Goal: Task Accomplishment & Management: Use online tool/utility

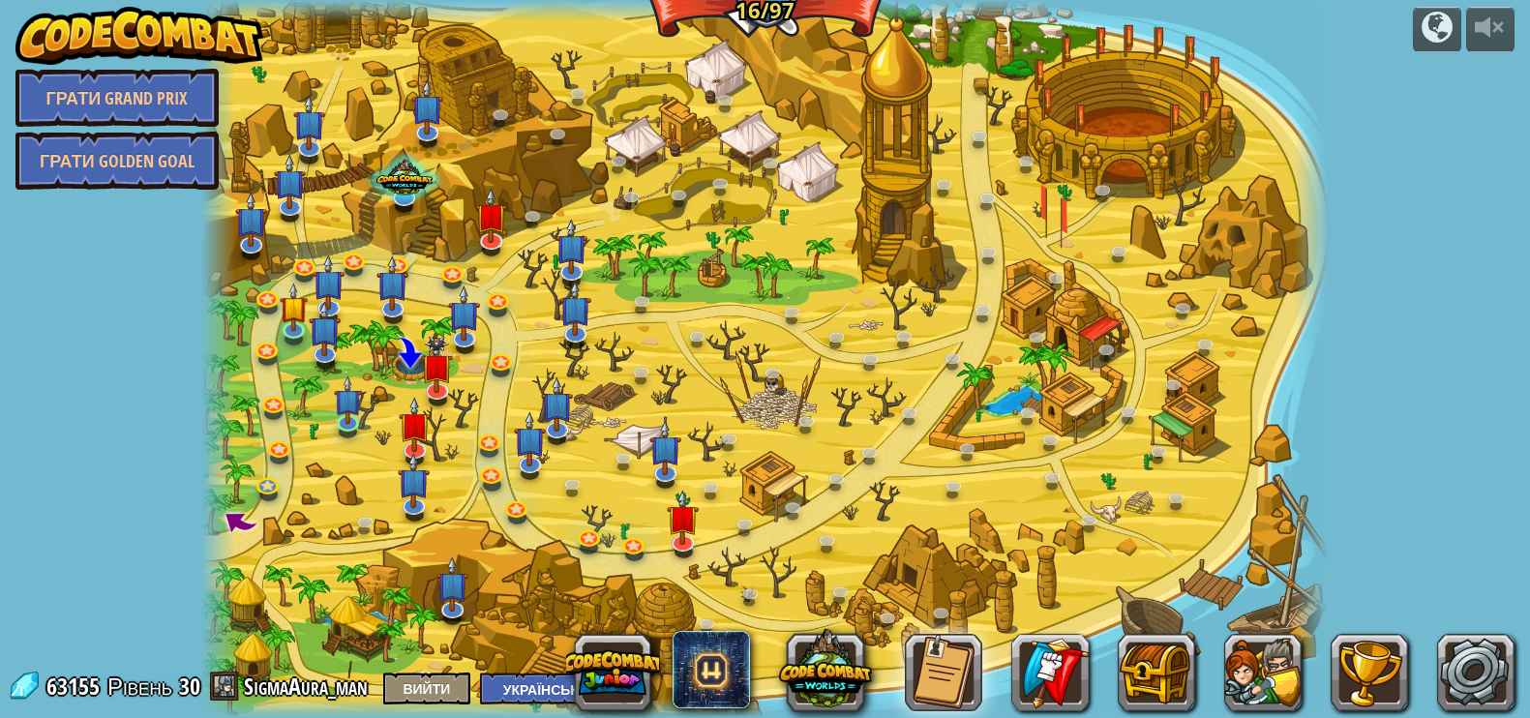
select select "uk"
click at [676, 534] on img at bounding box center [684, 504] width 32 height 73
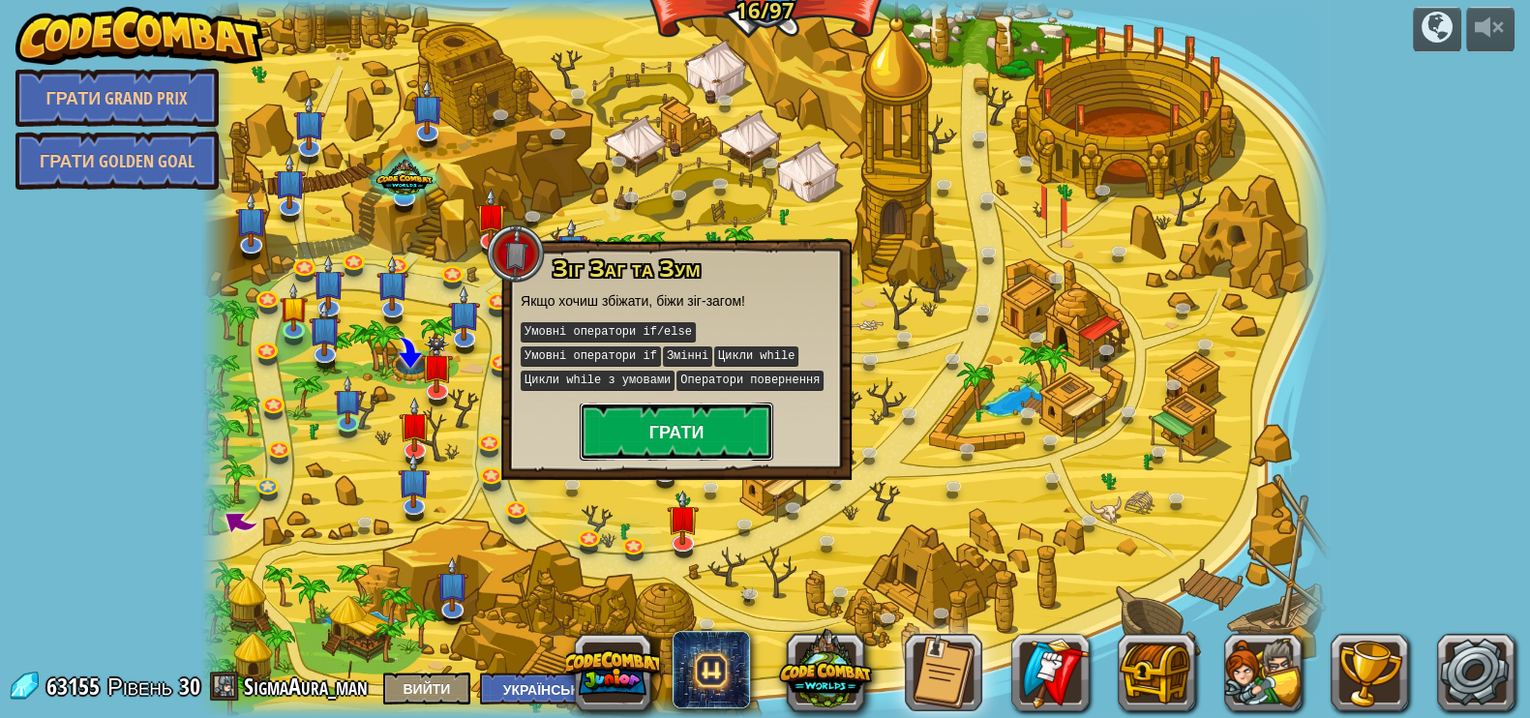
click at [668, 423] on button "Грати" at bounding box center [677, 432] width 194 height 58
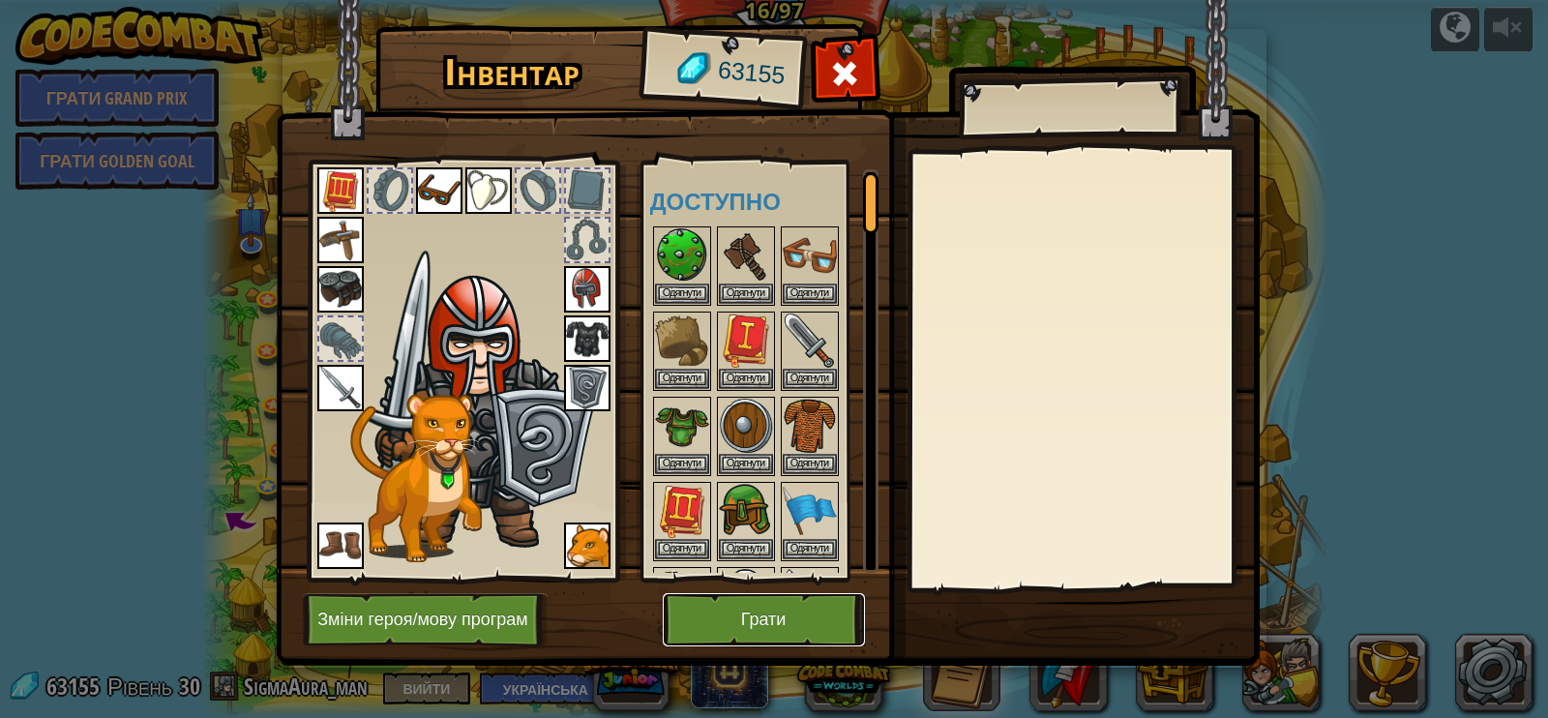
click at [743, 620] on button "Грати" at bounding box center [764, 619] width 202 height 53
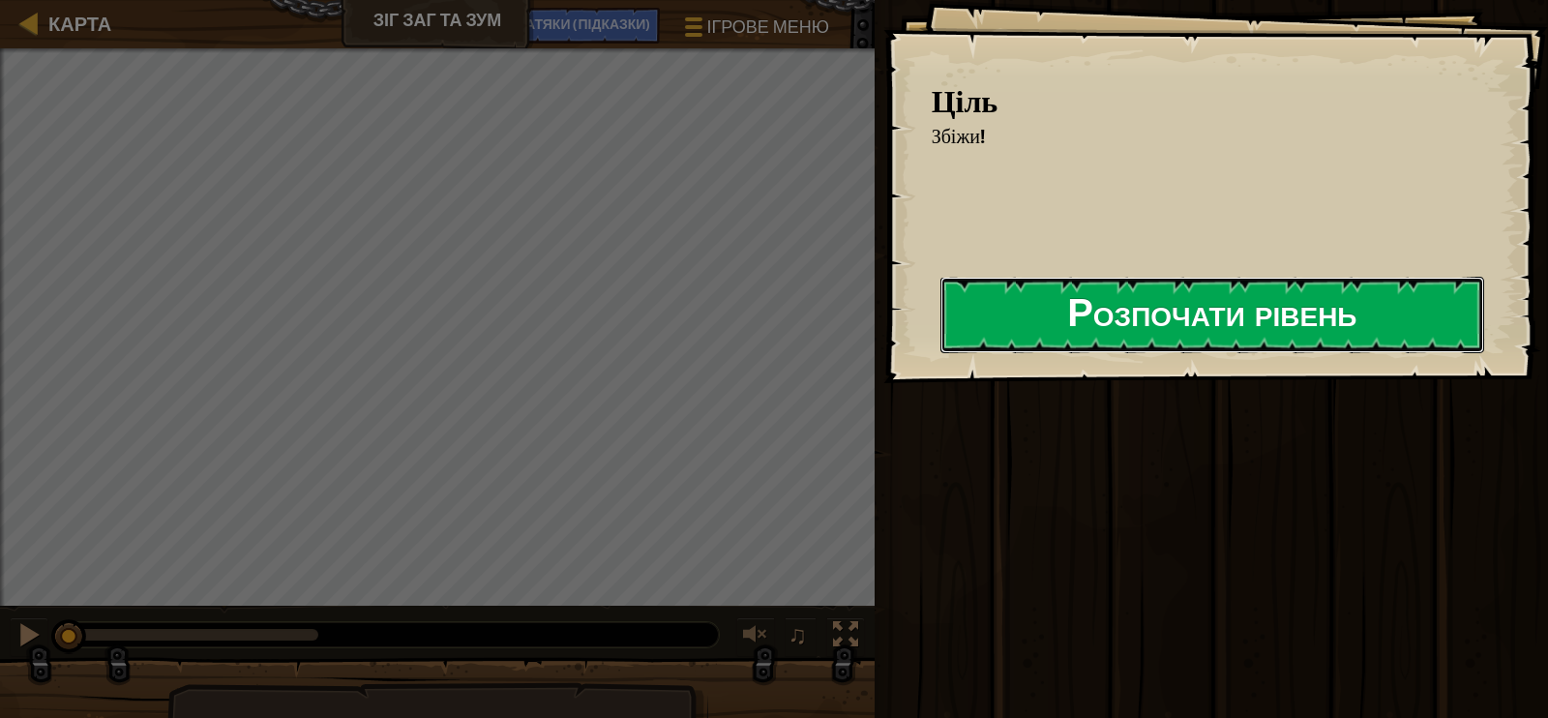
click at [1041, 332] on button "Розпочати рівень" at bounding box center [1213, 315] width 544 height 76
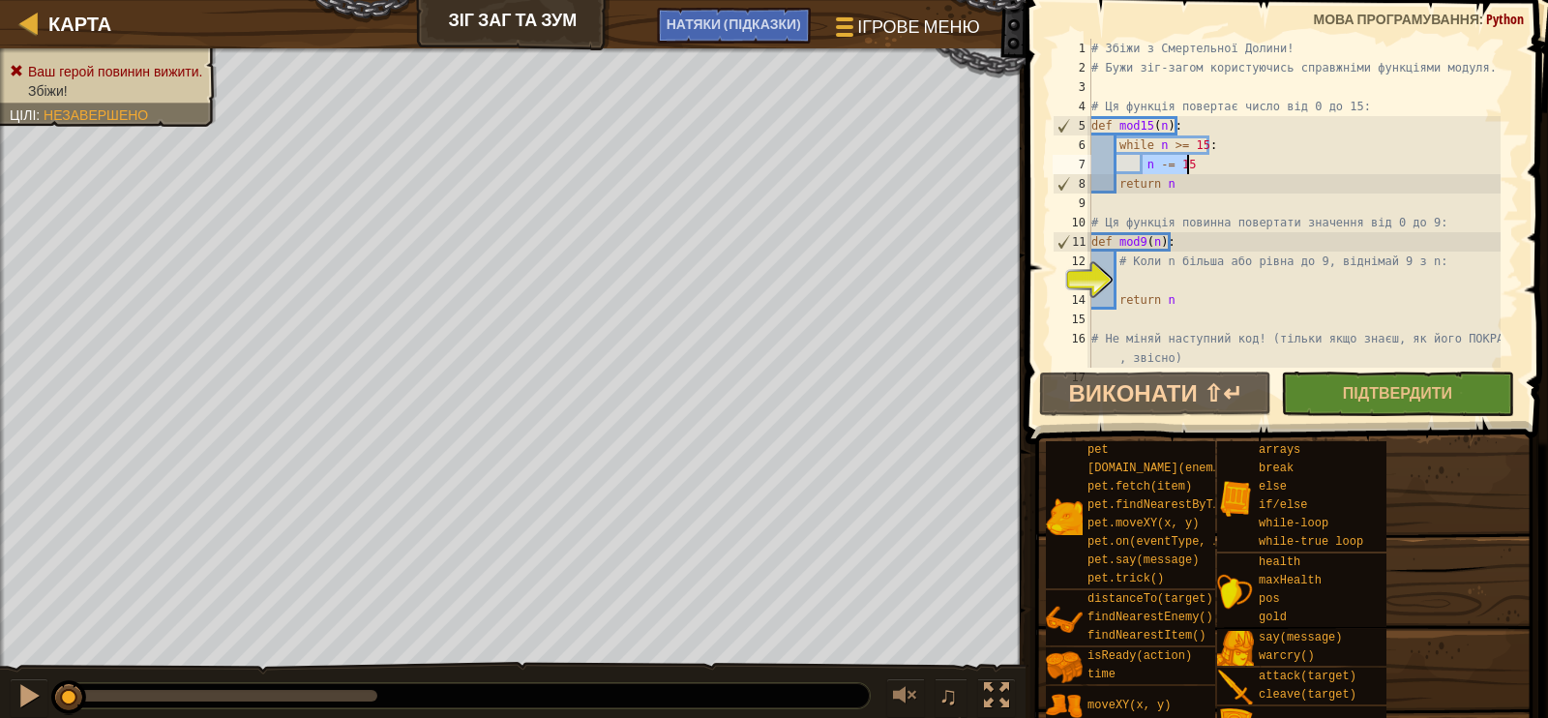
drag, startPoint x: 1142, startPoint y: 158, endPoint x: 1192, endPoint y: 158, distance: 50.3
click at [1192, 158] on div "# Збіжи з Смертельної Долини! # Бужи зіг-загом користуючись справжніми функціям…" at bounding box center [1294, 223] width 413 height 368
type textarea "n -= 15"
click at [1138, 278] on div "# Збіжи з Смертельної Долини! # Бужи зіг-загом користуючись справжніми функціям…" at bounding box center [1294, 223] width 413 height 368
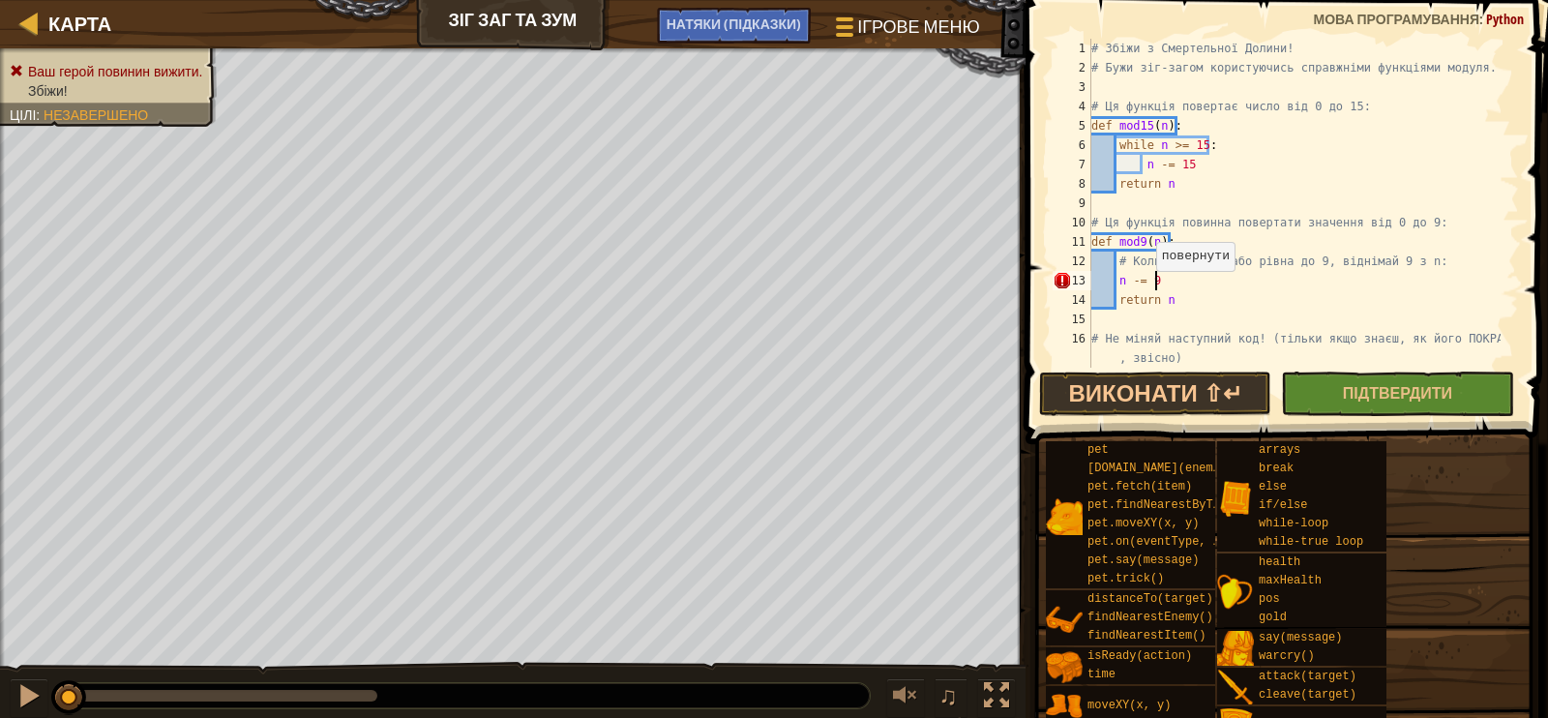
scroll to position [174, 0]
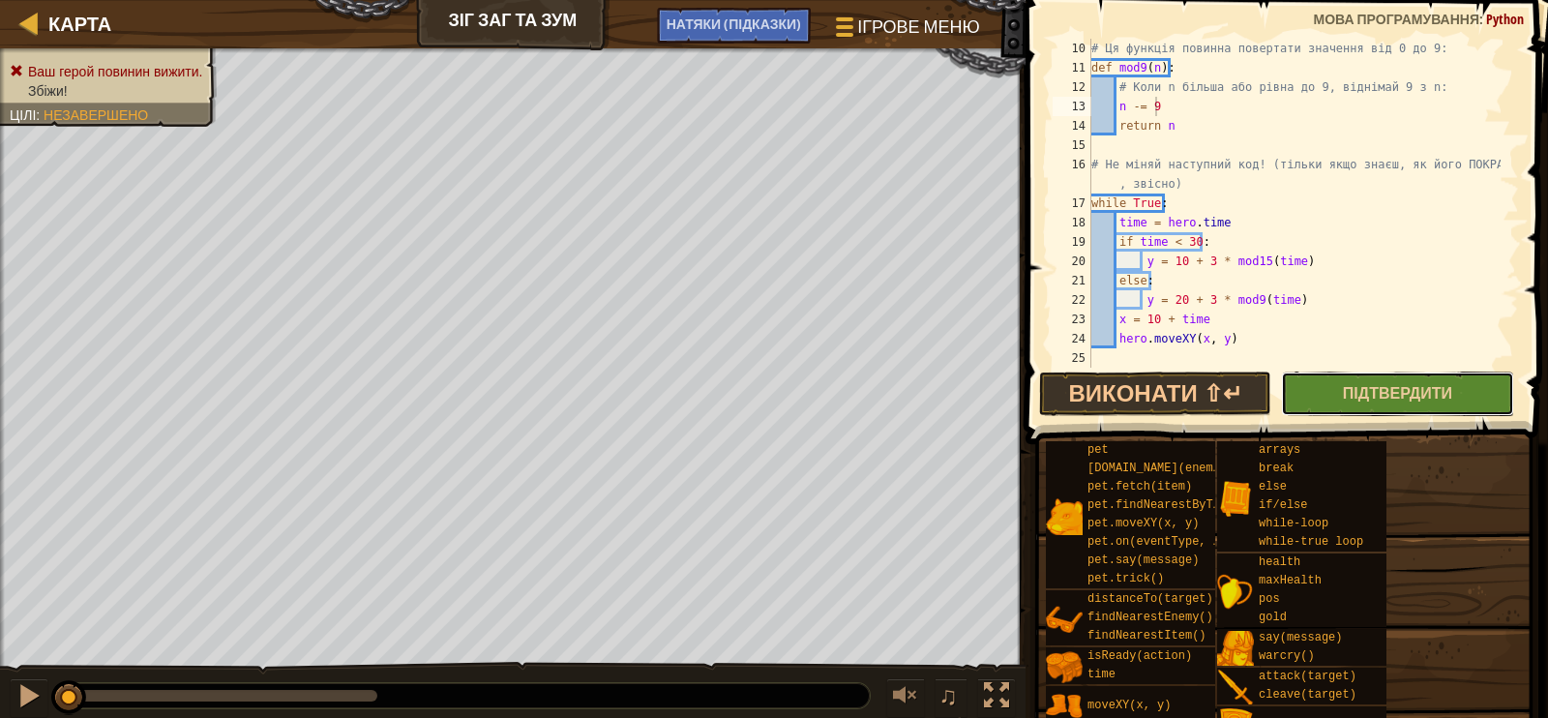
click at [1319, 400] on button "Підтвердити" at bounding box center [1397, 394] width 232 height 45
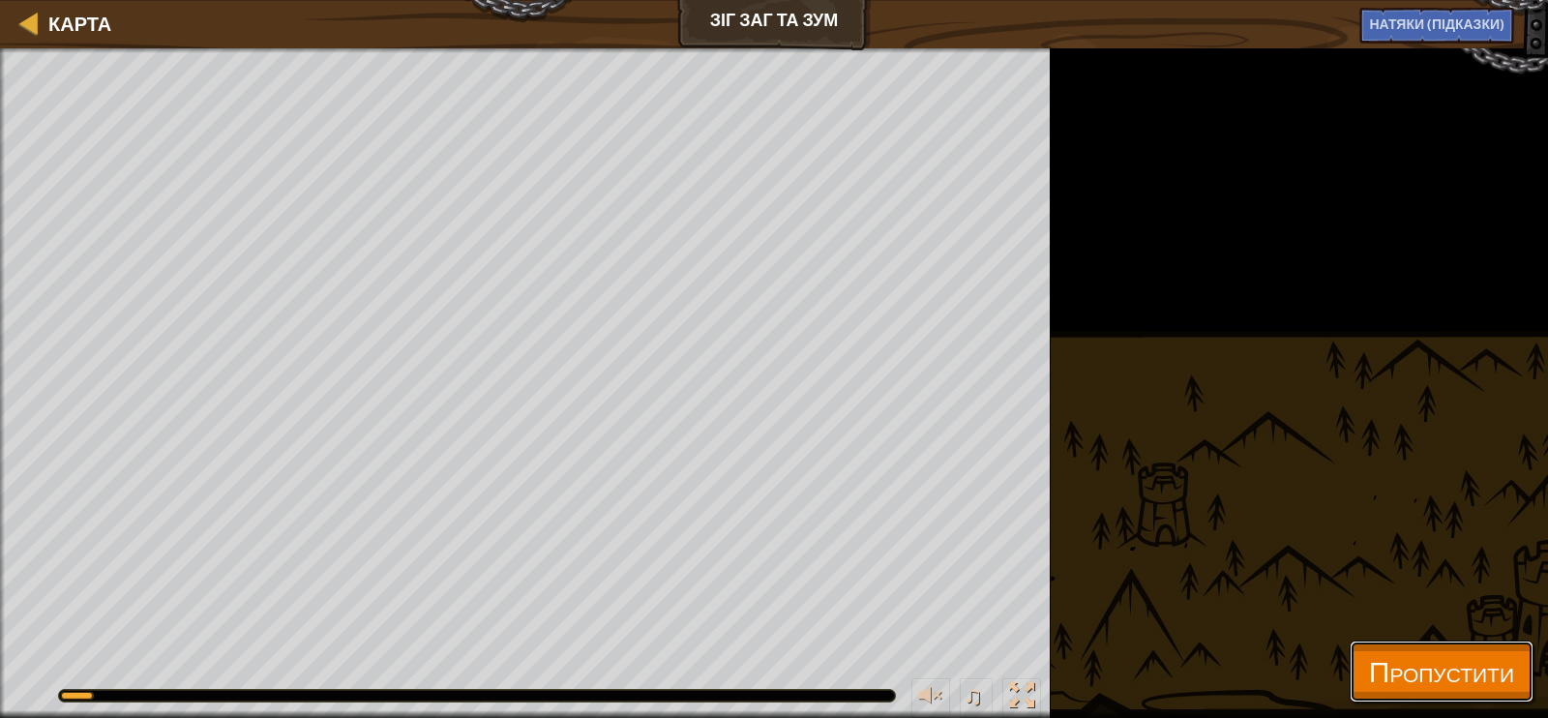
click at [1410, 690] on span "Пропустити" at bounding box center [1441, 671] width 145 height 40
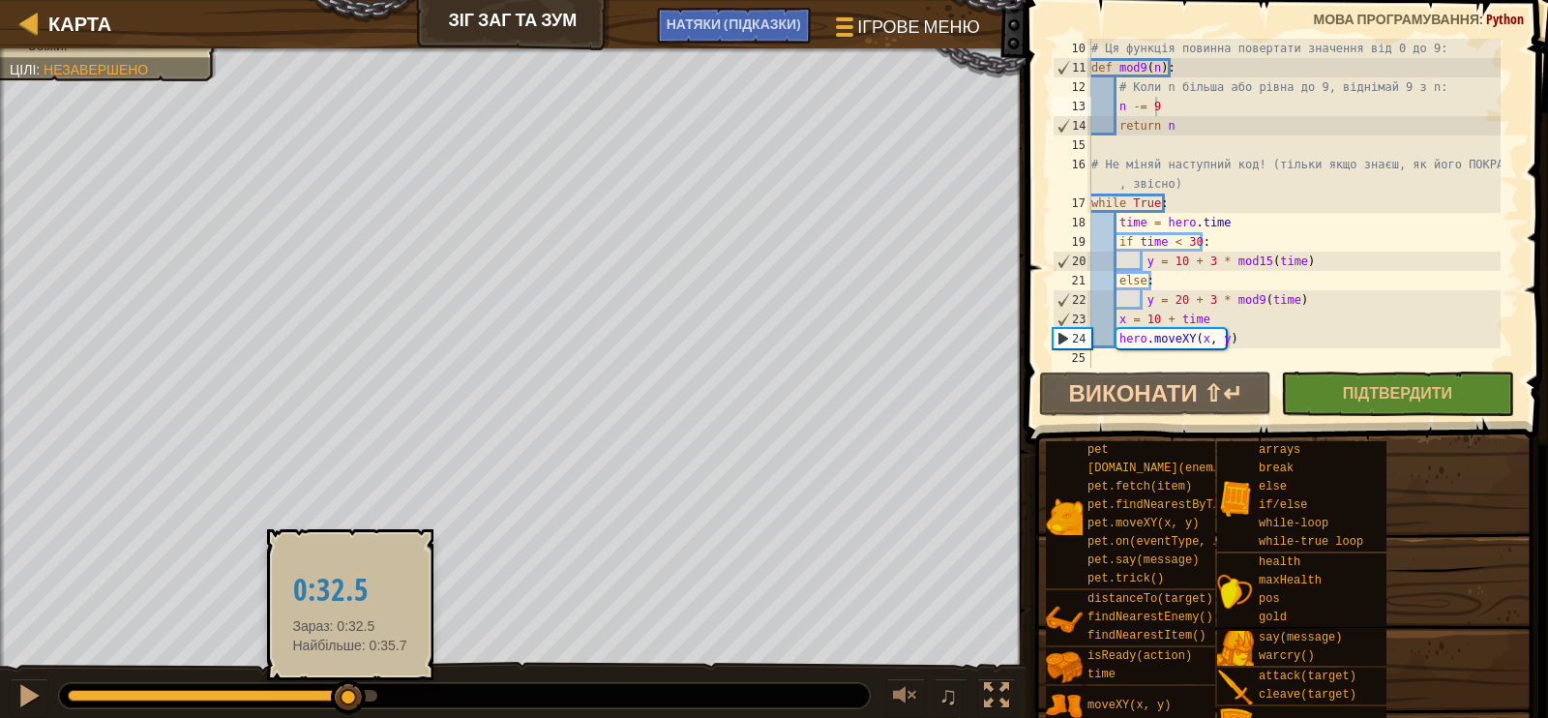
drag, startPoint x: 376, startPoint y: 703, endPoint x: 347, endPoint y: 693, distance: 30.6
click at [348, 702] on div at bounding box center [348, 697] width 35 height 35
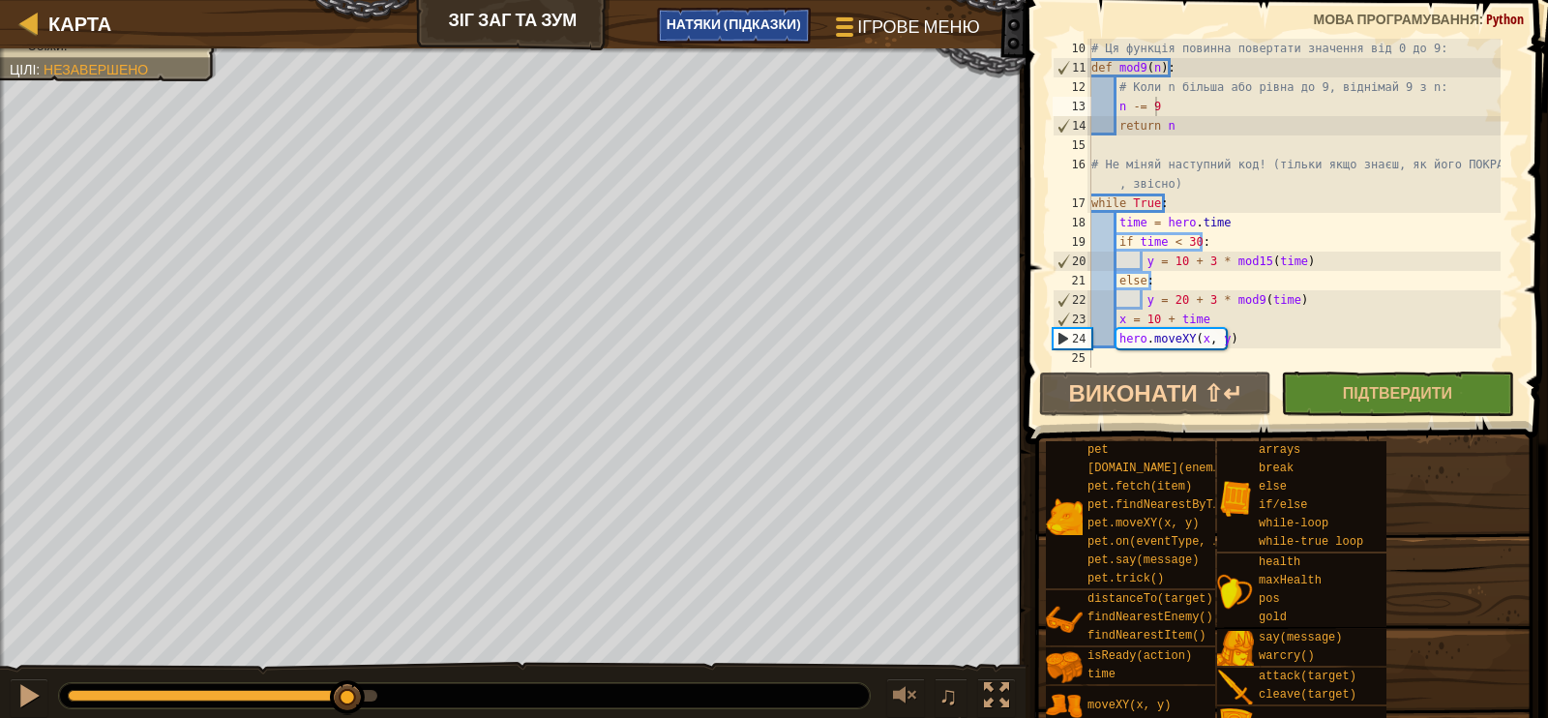
click at [760, 33] on div "НАТЯКИ (Підказки)" at bounding box center [734, 26] width 155 height 36
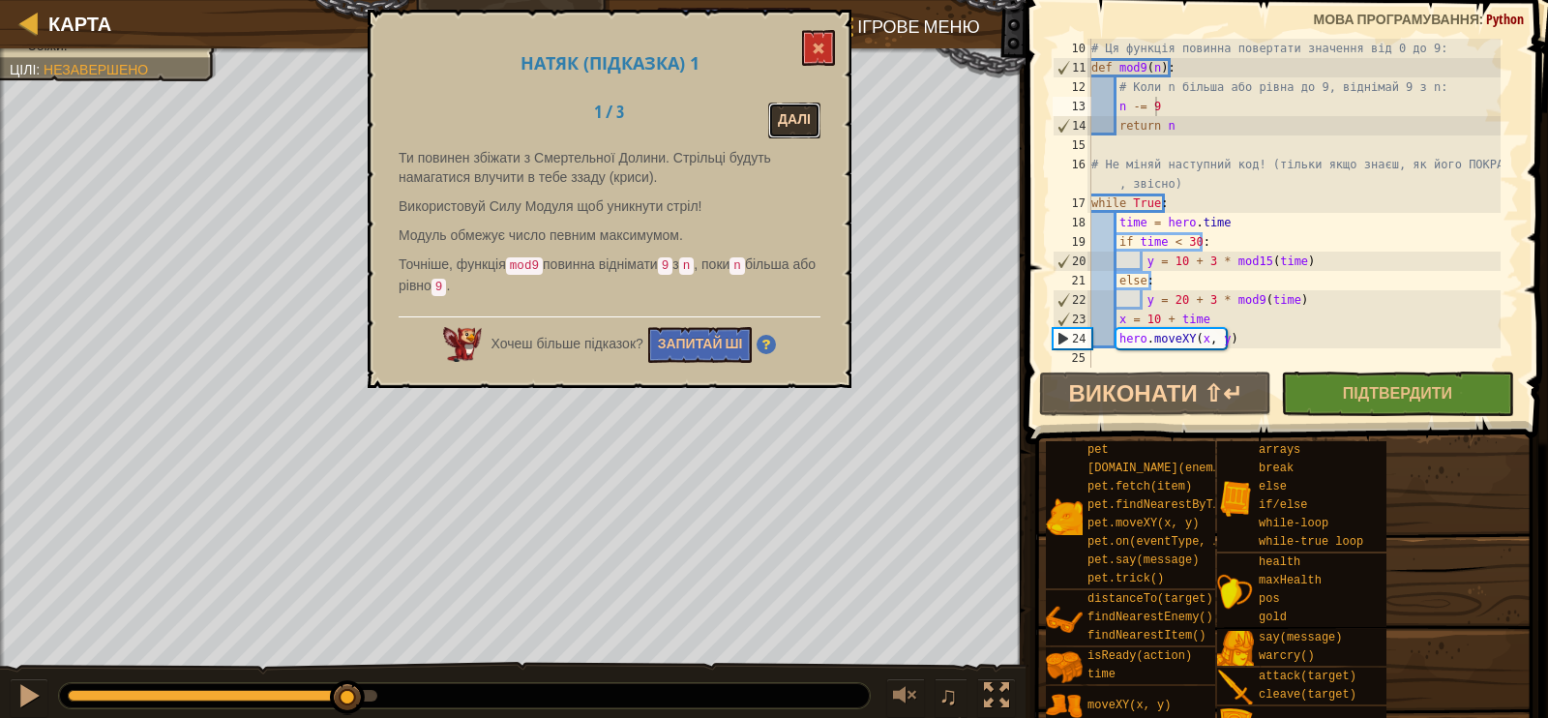
click at [798, 131] on button "Далі" at bounding box center [794, 121] width 52 height 36
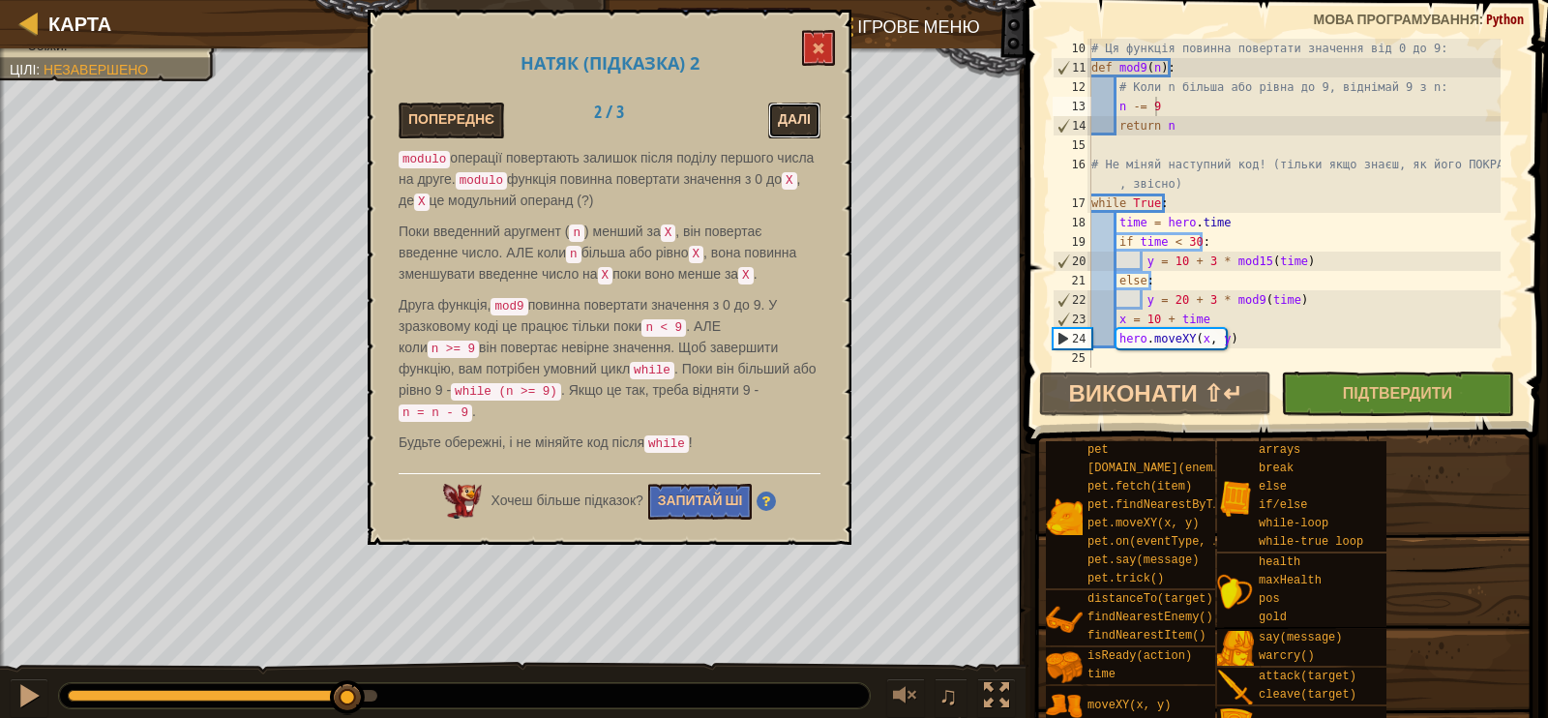
click at [792, 136] on button "Далі" at bounding box center [794, 121] width 52 height 36
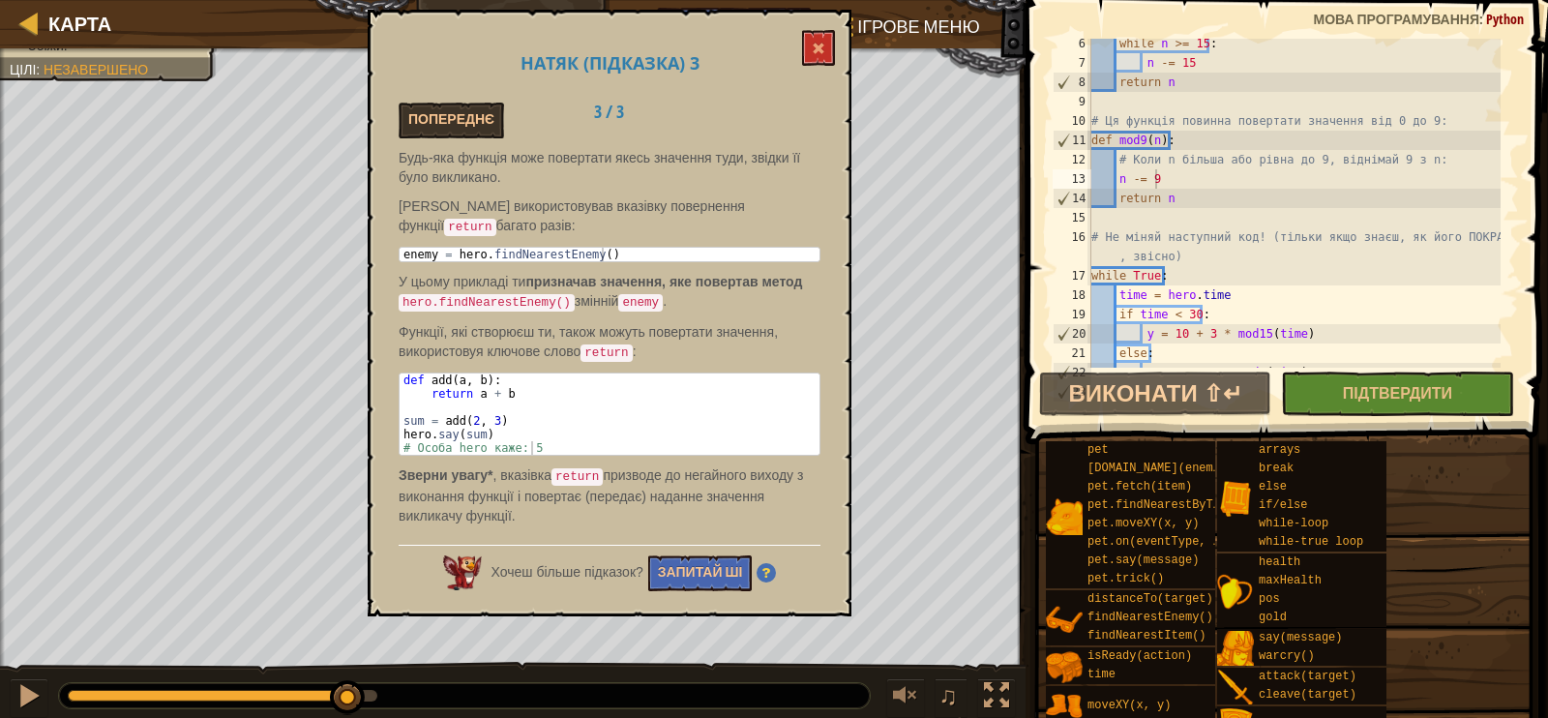
scroll to position [0, 0]
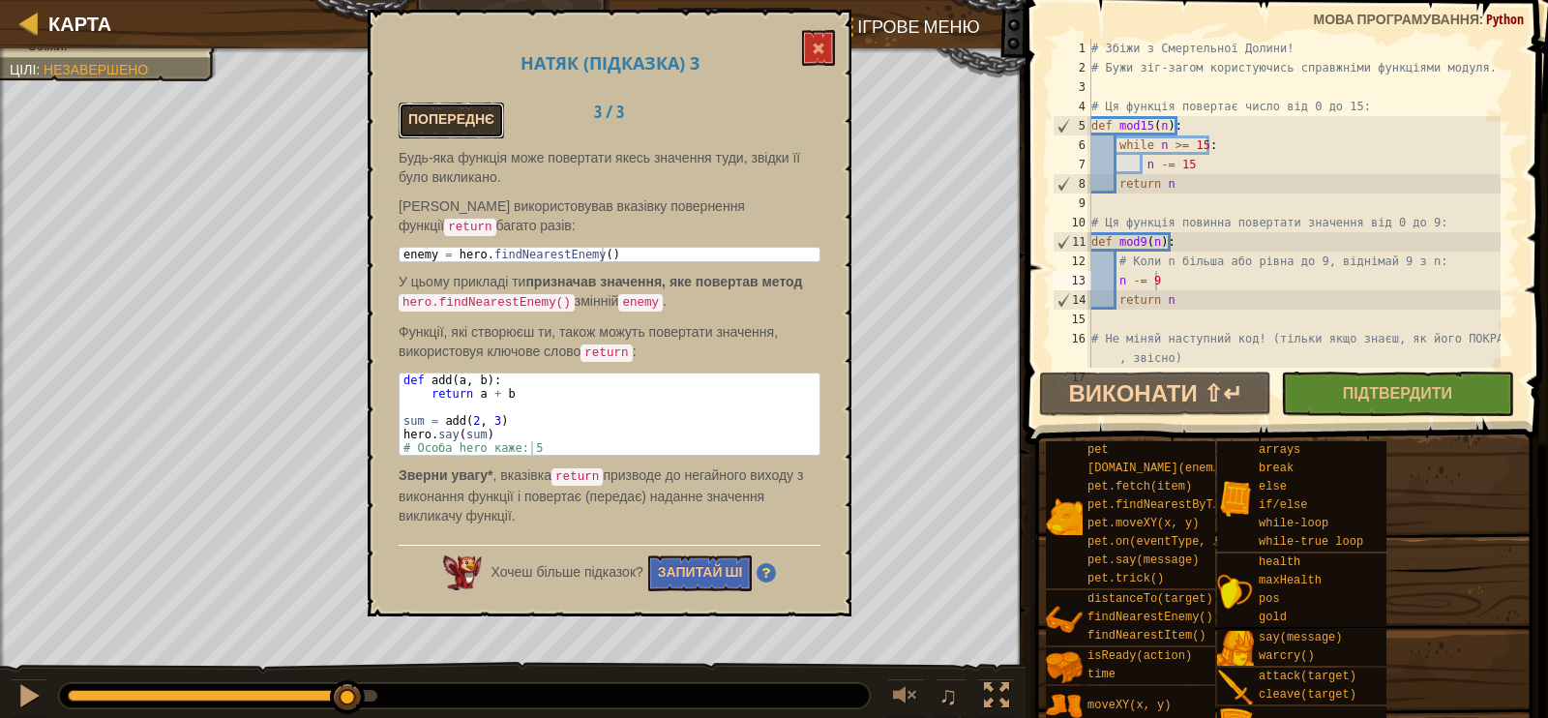
click at [481, 123] on button "Попереднє" at bounding box center [451, 121] width 105 height 36
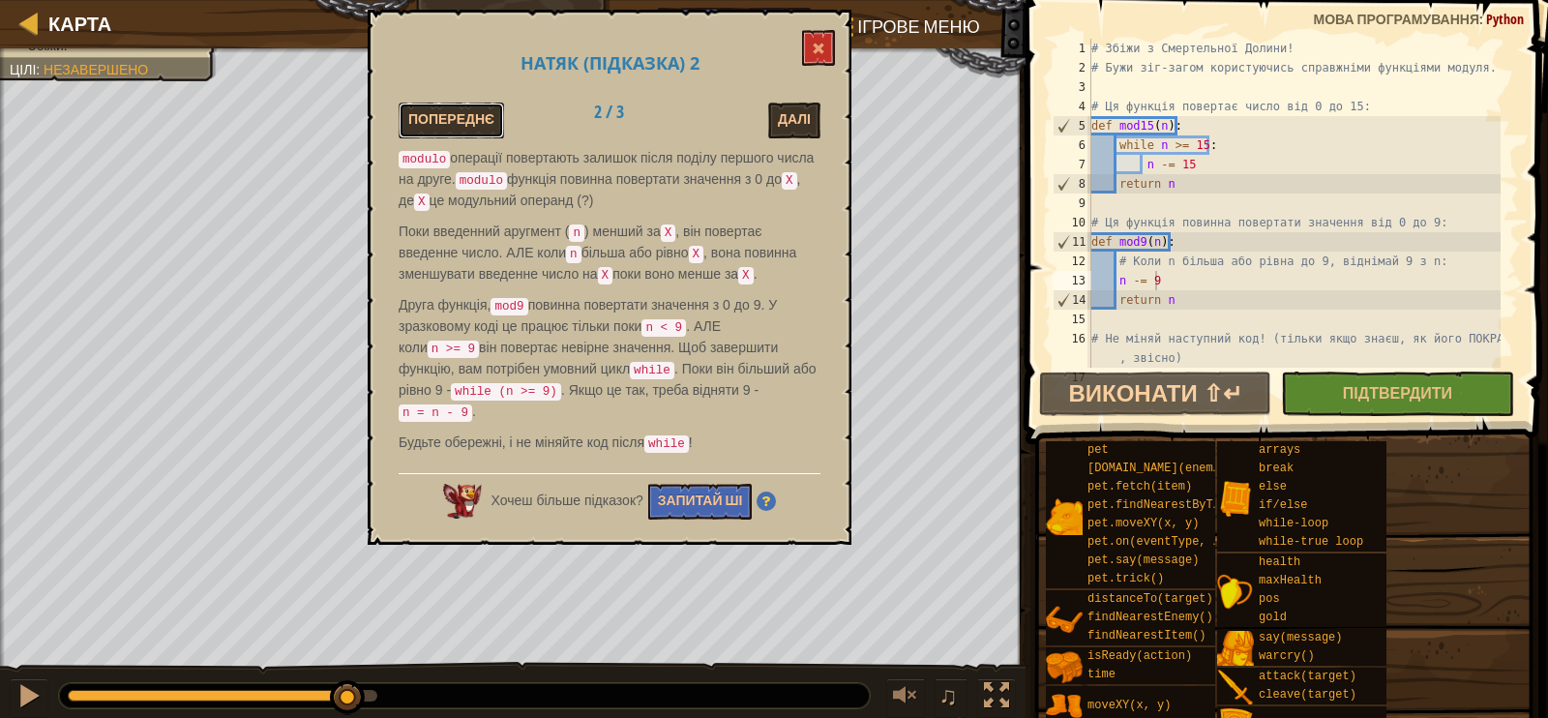
click at [481, 123] on button "Попереднє" at bounding box center [451, 121] width 105 height 36
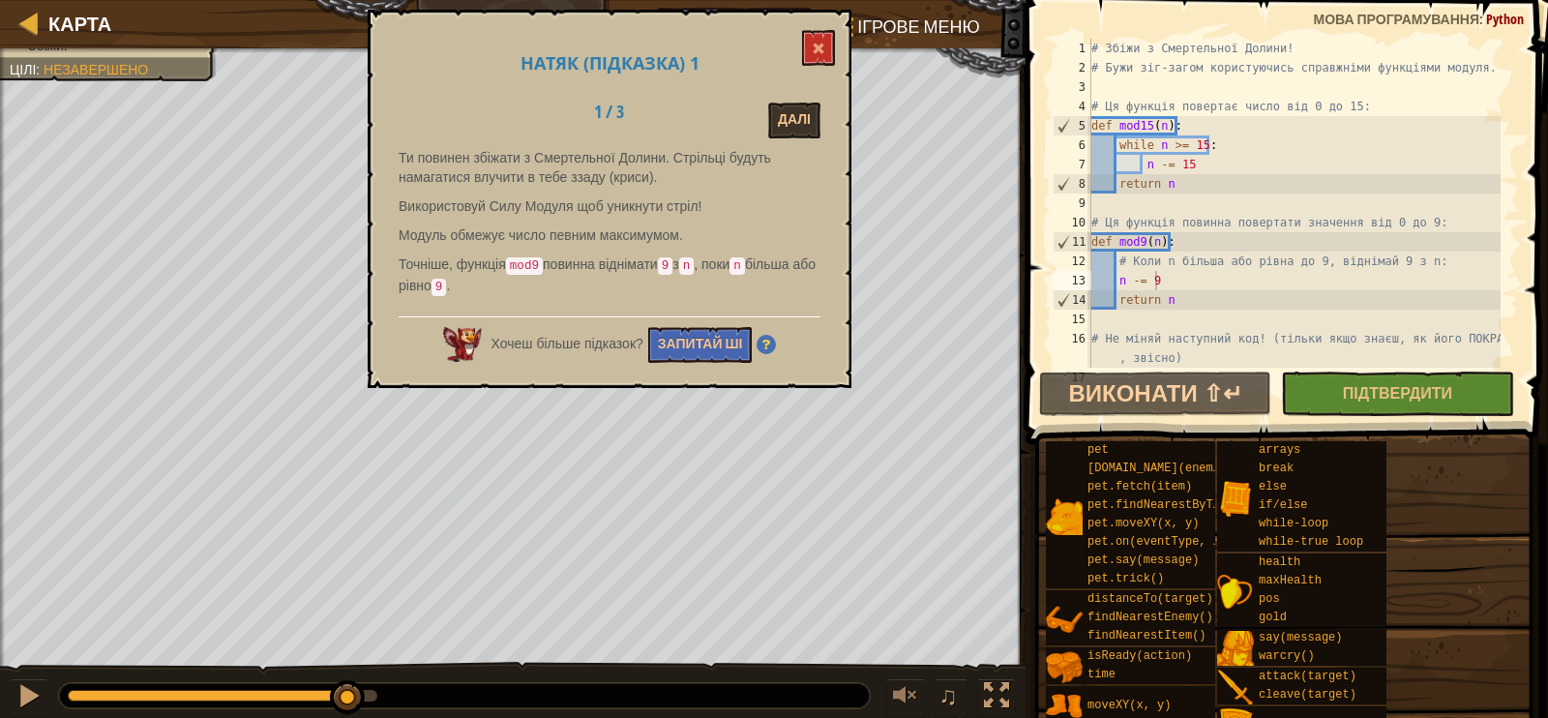
click at [826, 133] on div "Далі" at bounding box center [760, 121] width 150 height 36
click at [814, 131] on button "Далі" at bounding box center [794, 121] width 52 height 36
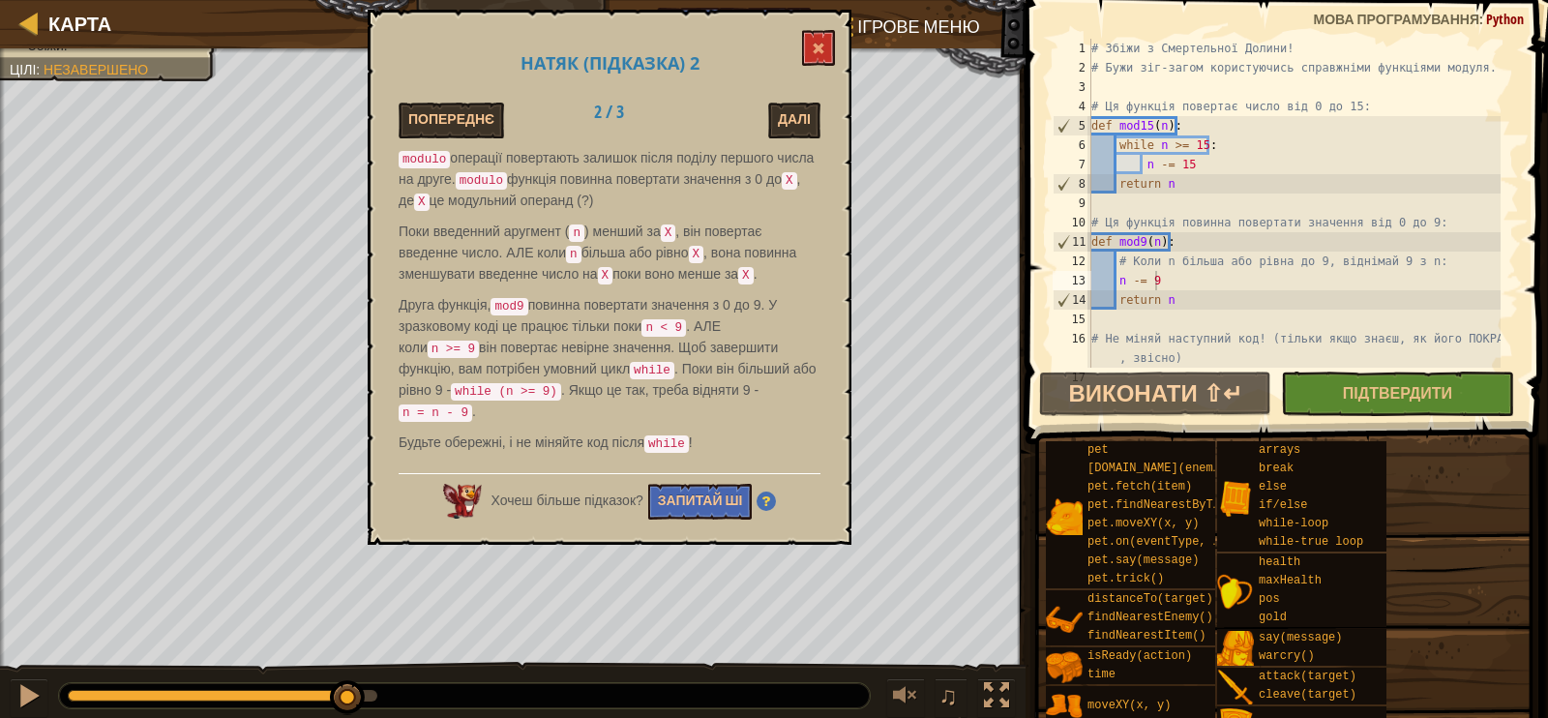
drag, startPoint x: 402, startPoint y: 368, endPoint x: 750, endPoint y: 368, distance: 348.4
click at [516, 356] on p "Друга функція, mod9 повинна повертати значення з 0 до 9. У зразковому коді це п…" at bounding box center [610, 359] width 422 height 128
drag, startPoint x: 1115, startPoint y: 144, endPoint x: 1227, endPoint y: 149, distance: 112.4
click at [1227, 149] on div "# Збіжи з Смертельної Долини! # Бужи зіг-загом користуючись справжніми функціям…" at bounding box center [1294, 223] width 413 height 368
click at [1120, 278] on div "# Збіжи з Смертельної Долини! # Бужи зіг-загом користуючись справжніми функціям…" at bounding box center [1294, 223] width 413 height 368
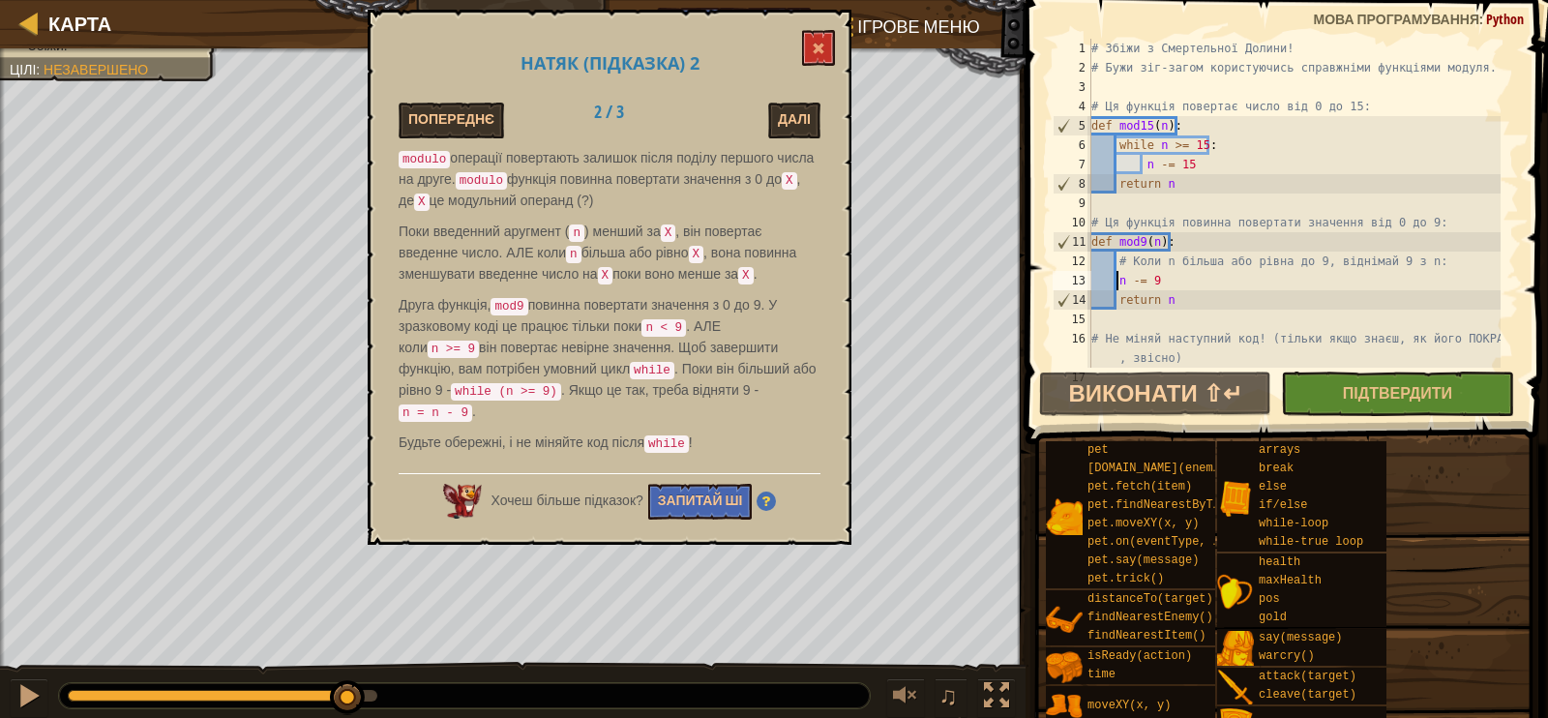
type textarea "n -= 9"
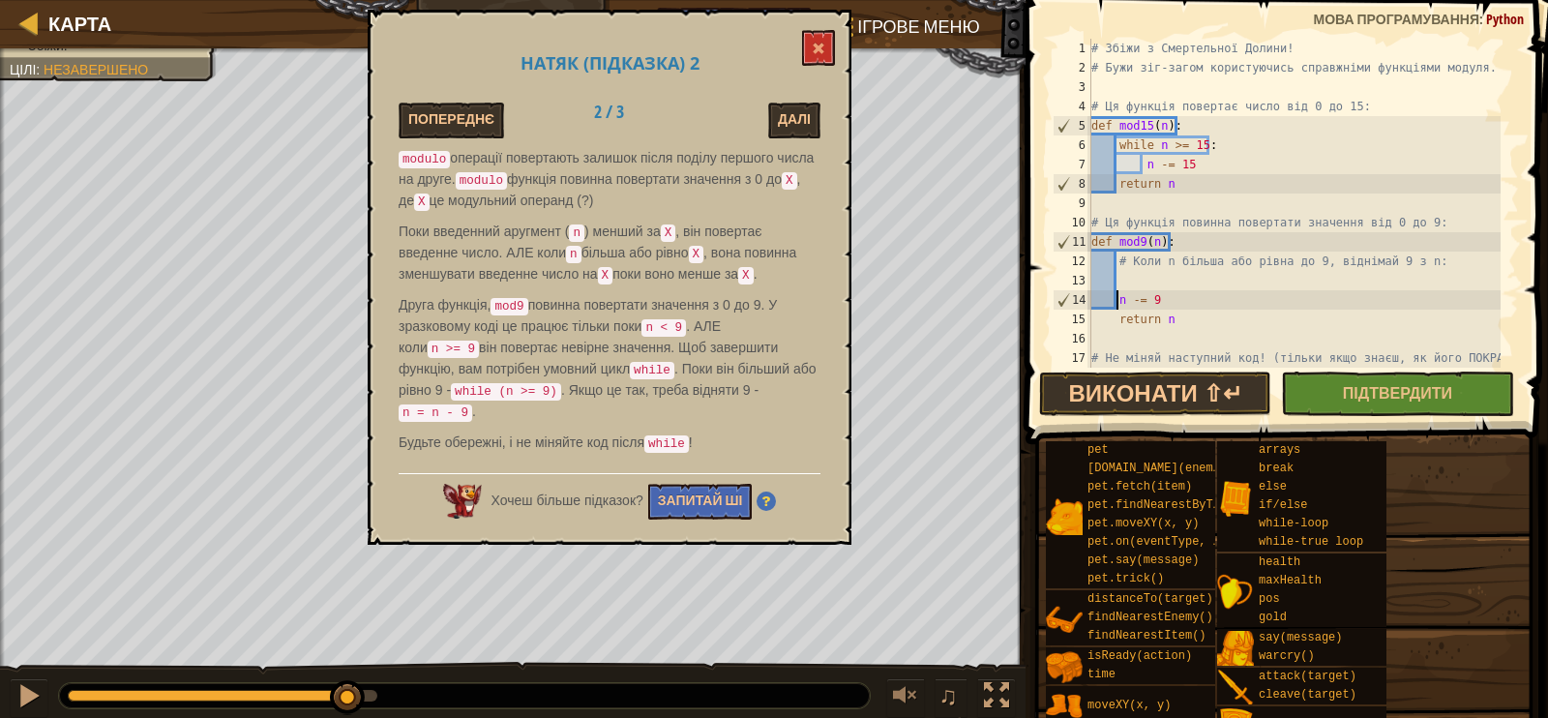
click at [1130, 278] on div "# Збіжи з Смертельної Долини! # Бужи зіг-загом користуючись справжніми функціям…" at bounding box center [1294, 232] width 413 height 387
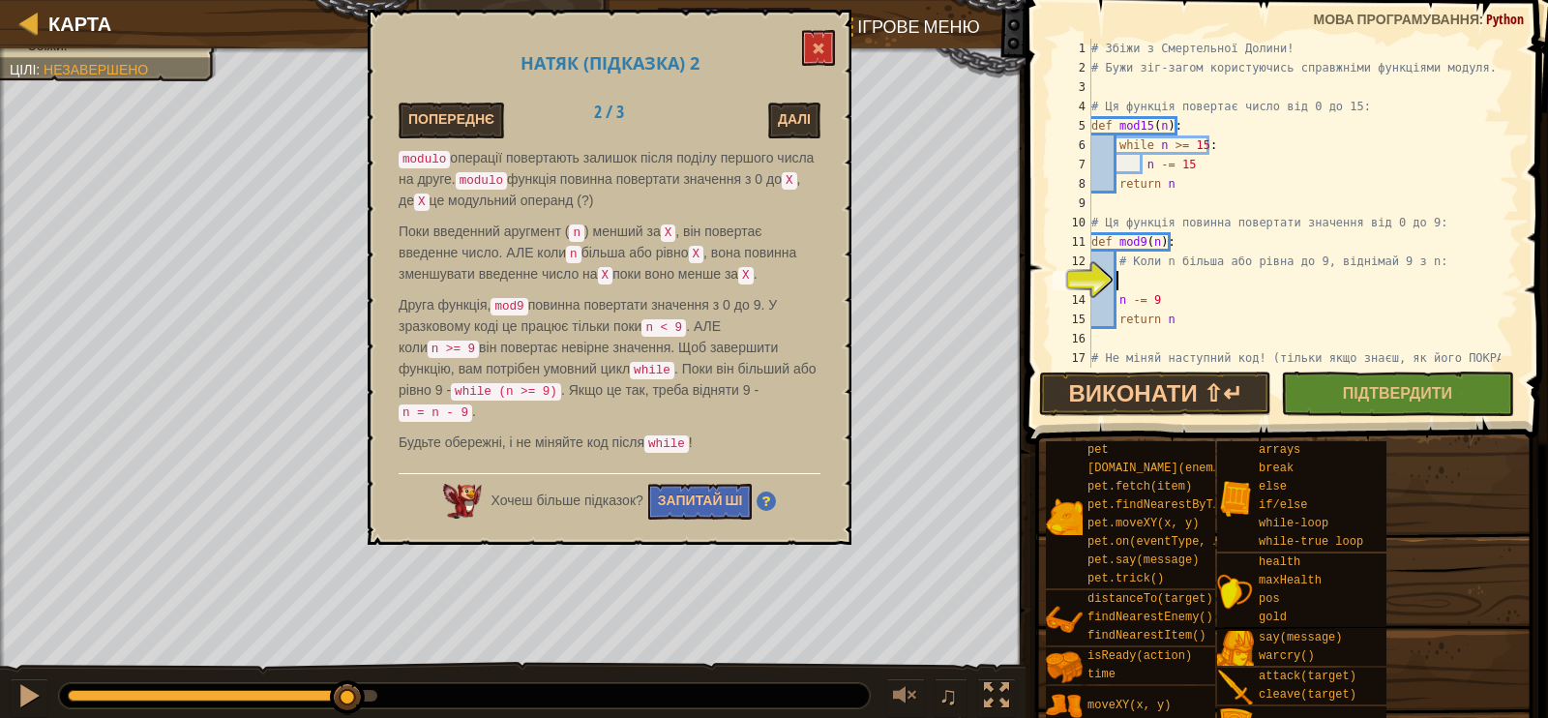
paste textarea "while n >= 15:"
click at [1118, 299] on div "# Збіжи з Смертельної Долини! # Бужи зіг-загом користуючись справжніми функціям…" at bounding box center [1294, 232] width 413 height 387
click at [1205, 279] on div "# Збіжи з Смертельної Долини! # Бужи зіг-загом користуючись справжніми функціям…" at bounding box center [1294, 232] width 413 height 387
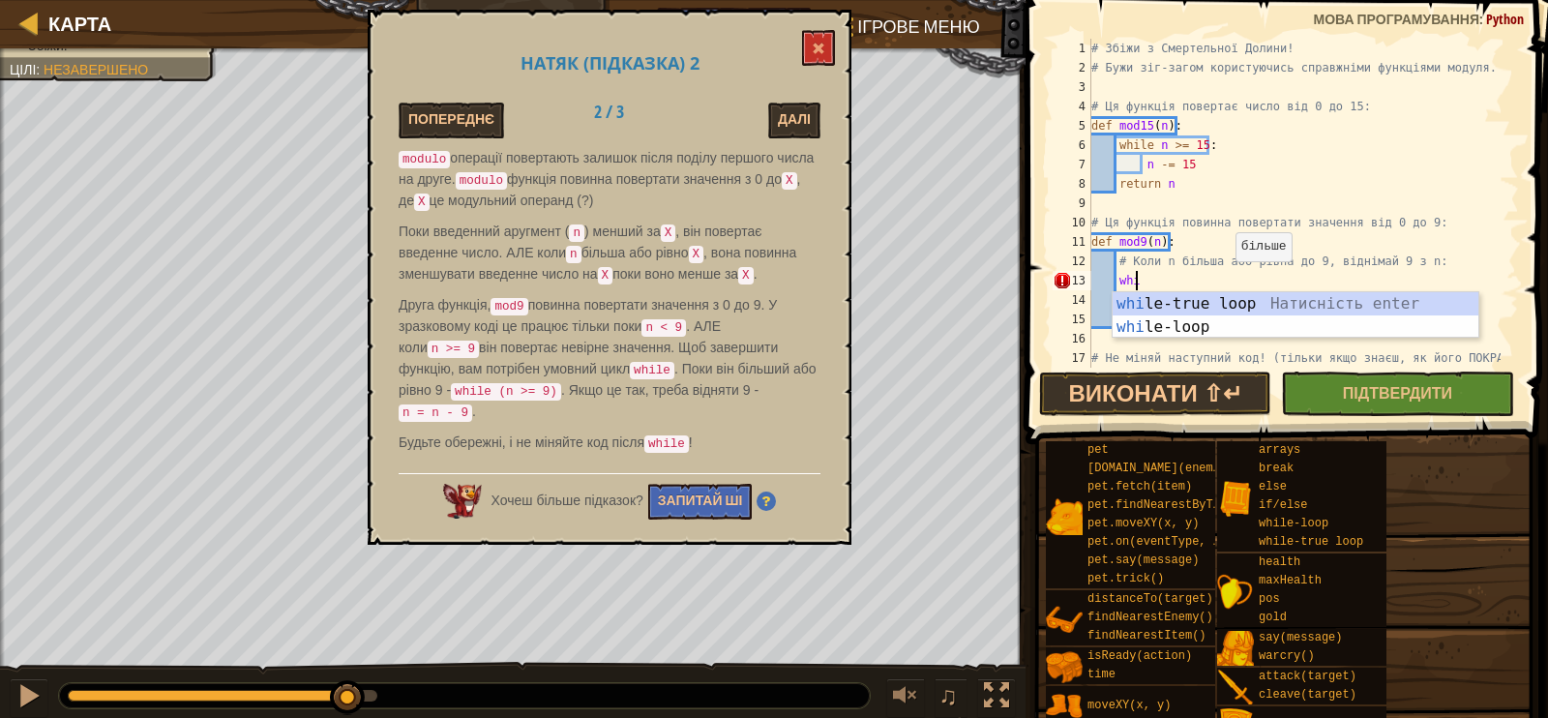
type textarea "wh"
click at [1206, 307] on div "wh ile-true loop Натисність enter wh ile-loop Натисність enter" at bounding box center [1296, 338] width 366 height 93
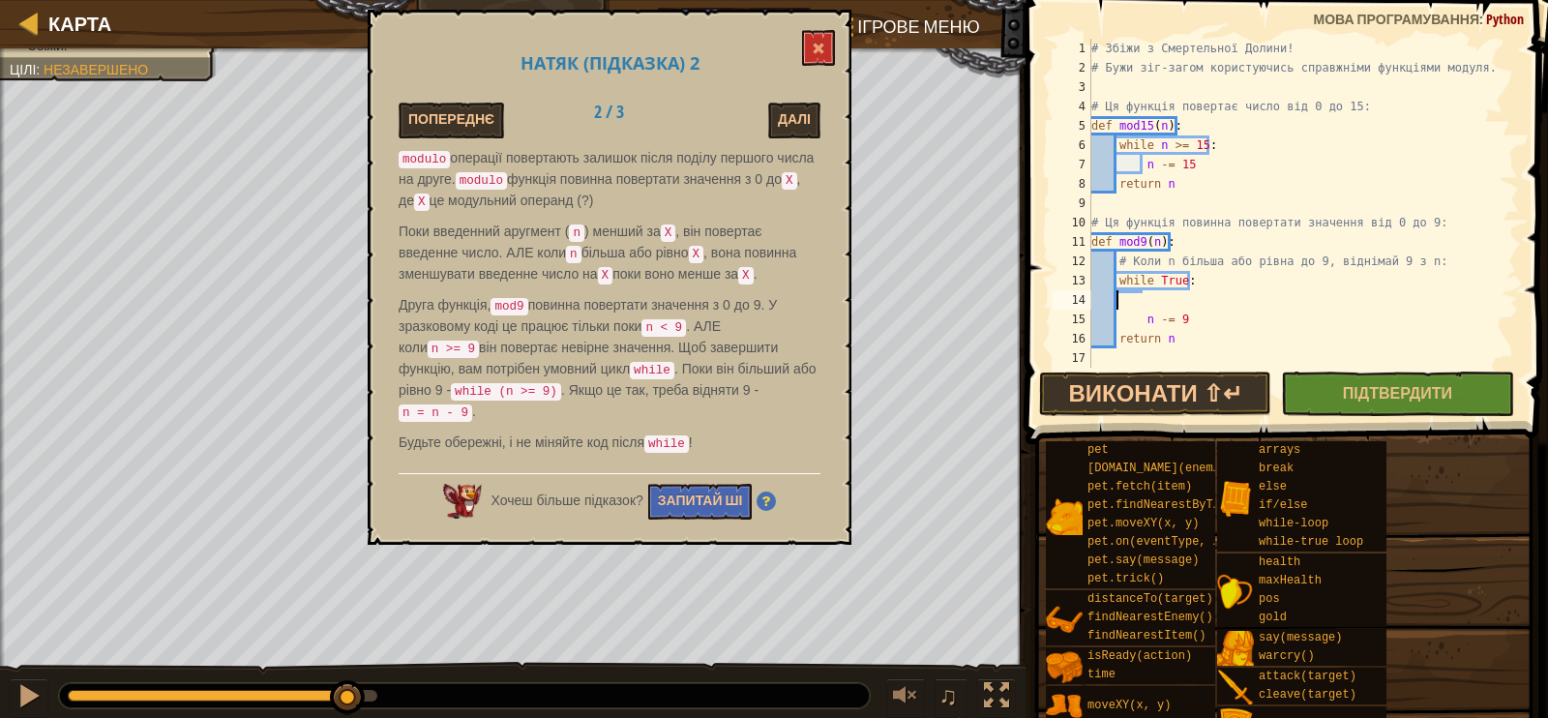
scroll to position [9, 0]
click at [1181, 282] on div "# Збіжи з Смертельної Долини! # Бужи зіг-загом користуючись справжніми функціям…" at bounding box center [1294, 232] width 413 height 387
drag, startPoint x: 1157, startPoint y: 144, endPoint x: 1214, endPoint y: 145, distance: 56.1
click at [1214, 145] on div "# Збіжи з Смертельної Долини! # Бужи зіг-загом користуючись справжніми функціям…" at bounding box center [1294, 232] width 413 height 387
click at [1155, 280] on div "# Збіжи з Смертельної Долини! # Бужи зіг-загом користуючись справжніми функціям…" at bounding box center [1294, 232] width 413 height 387
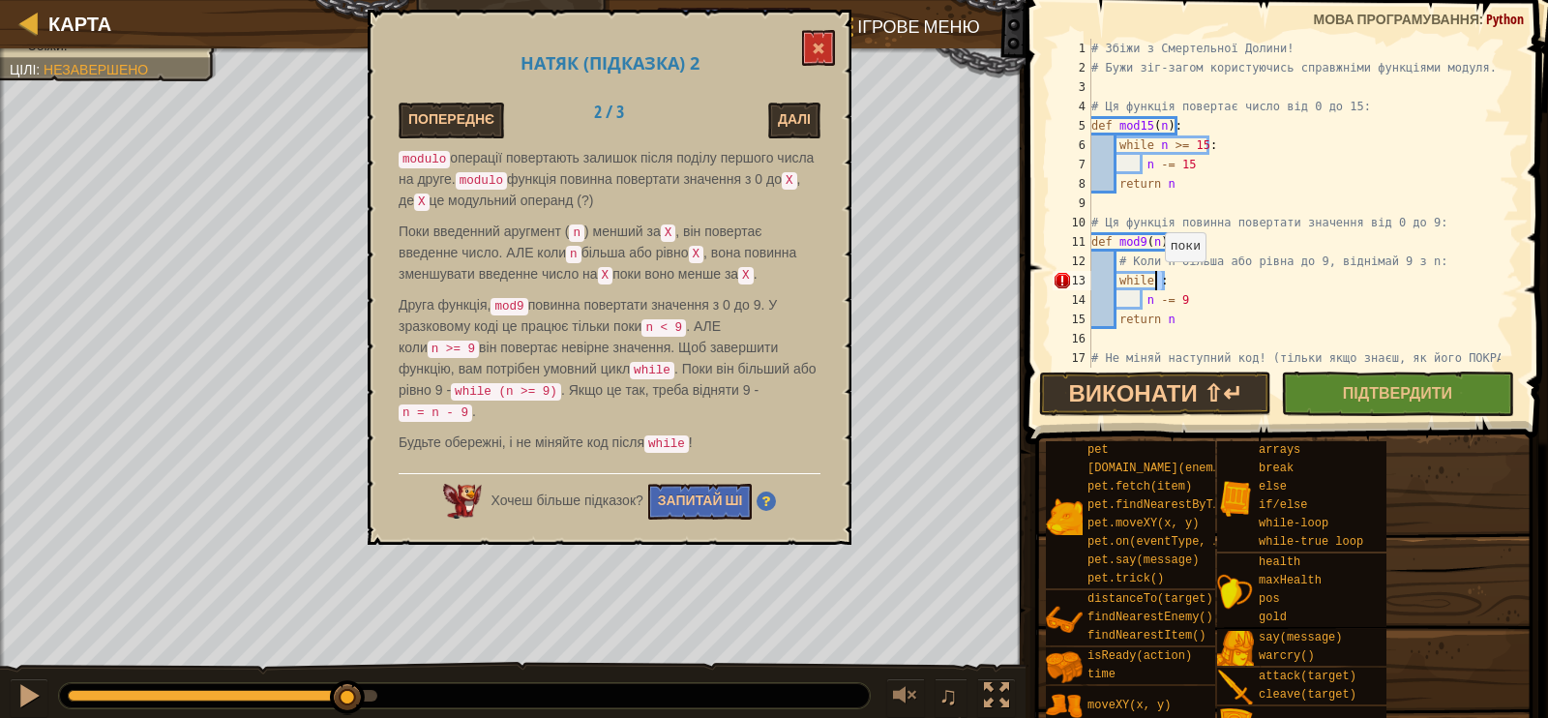
click at [1155, 281] on div "# Збіжи з Смертельної Долини! # Бужи зіг-загом користуючись справжніми функціям…" at bounding box center [1294, 203] width 413 height 329
drag, startPoint x: 1166, startPoint y: 279, endPoint x: 1155, endPoint y: 283, distance: 12.2
click at [1155, 283] on div "# Збіжи з Смертельної Долини! # Бужи зіг-загом користуючись справжніми функціям…" at bounding box center [1294, 232] width 413 height 387
paste textarea "n >= 15"
click at [1197, 279] on div "# Збіжи з Смертельної Долини! # Бужи зіг-загом користуючись справжніми функціям…" at bounding box center [1294, 232] width 413 height 387
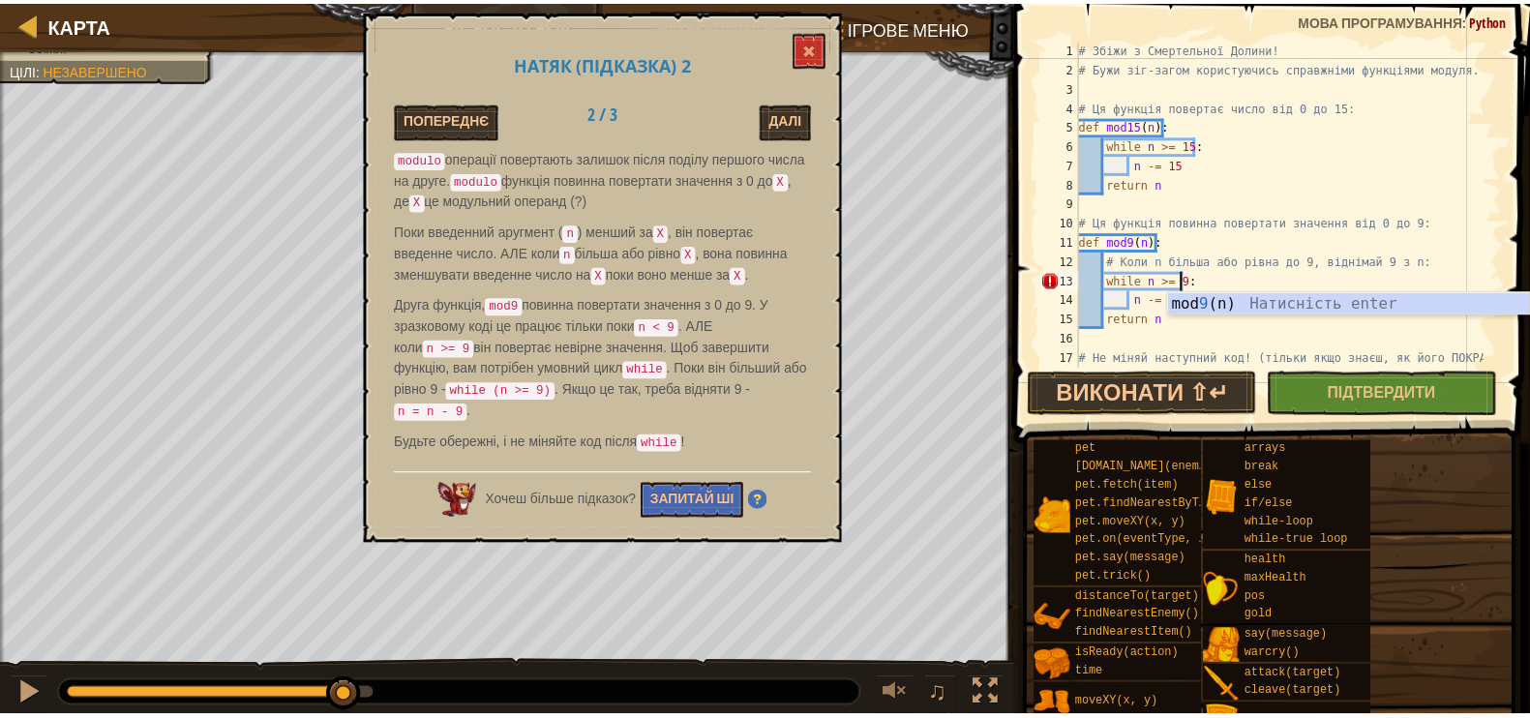
scroll to position [9, 8]
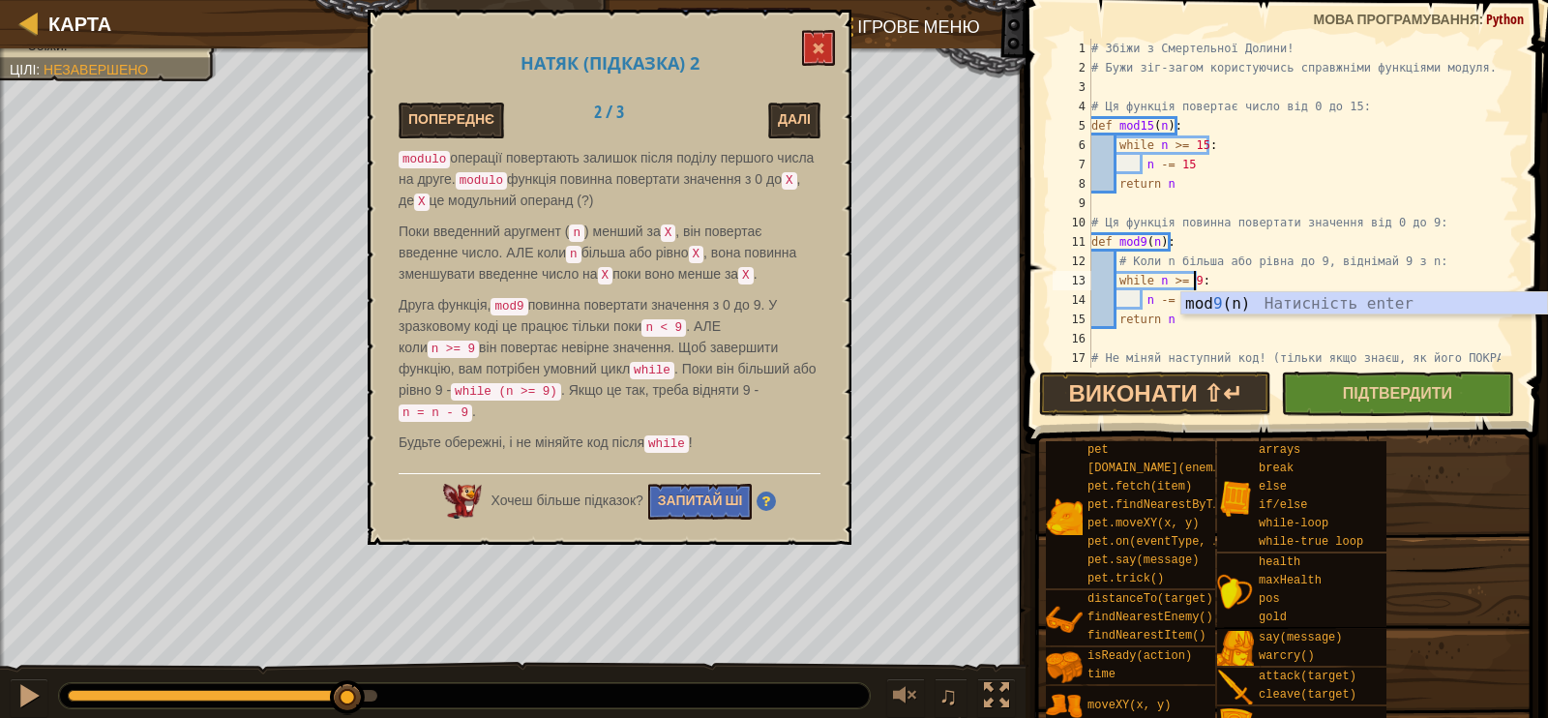
type textarea "while n >= 9:"
click at [1309, 387] on button "Підтвердити" at bounding box center [1397, 394] width 232 height 45
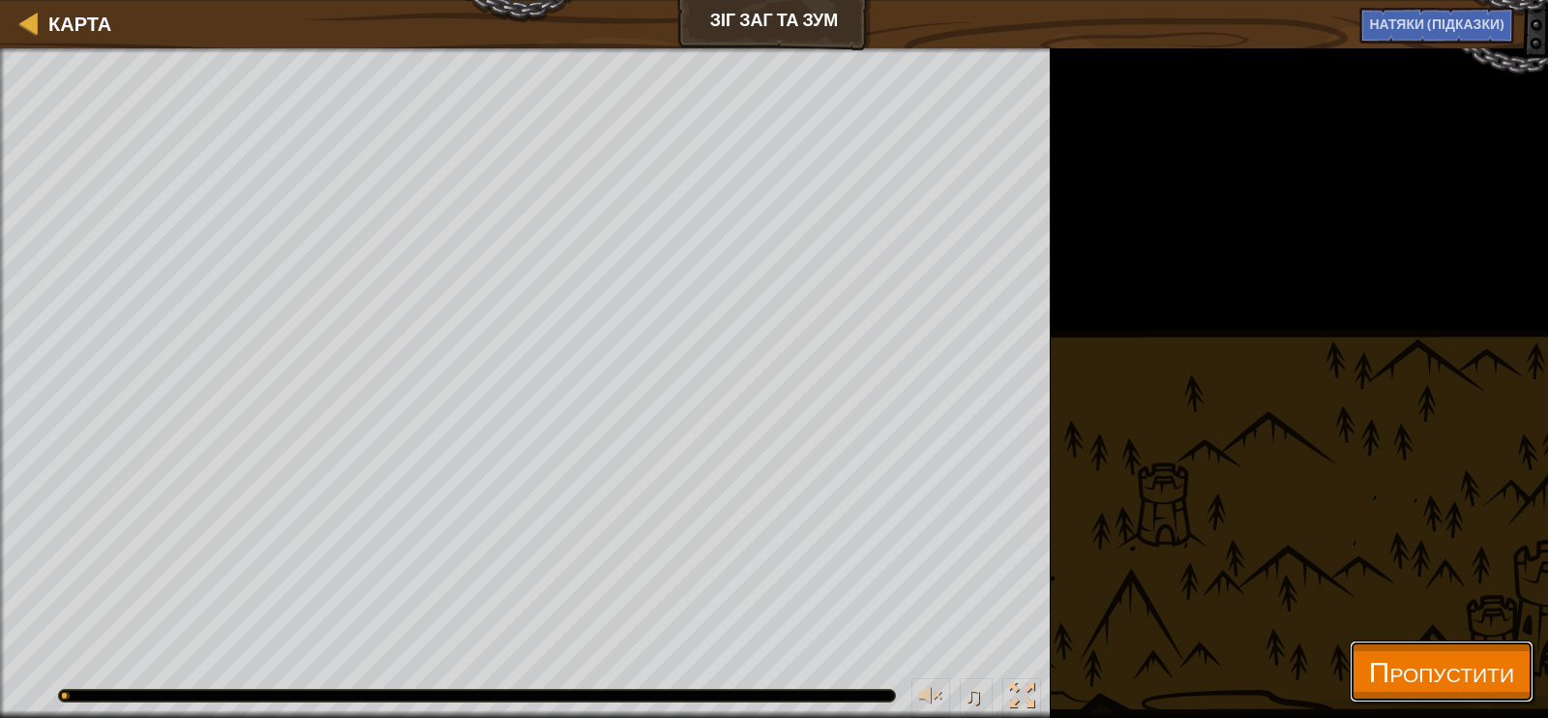
click at [1414, 702] on button "Пропустити" at bounding box center [1442, 672] width 184 height 62
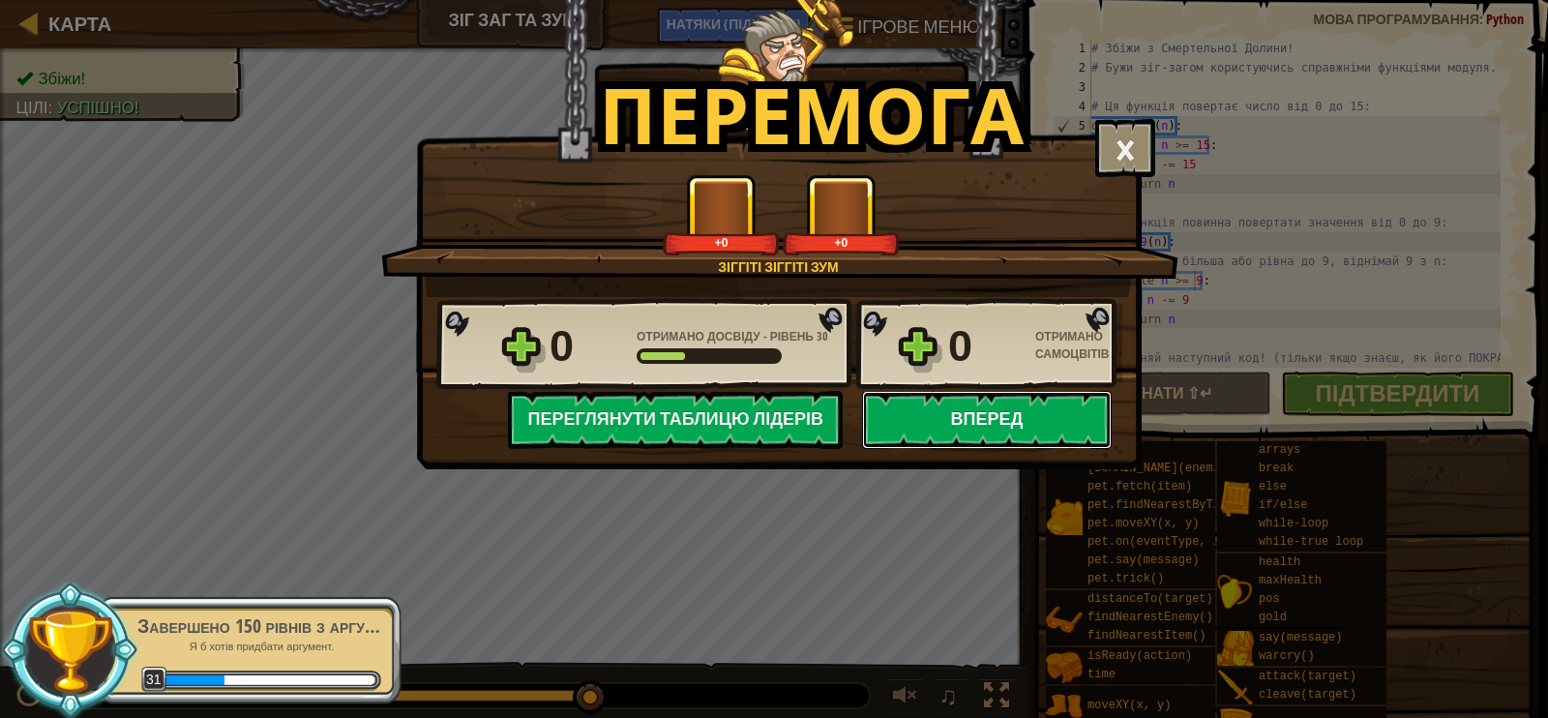
click at [934, 415] on button "Вперед" at bounding box center [987, 420] width 250 height 58
select select "uk"
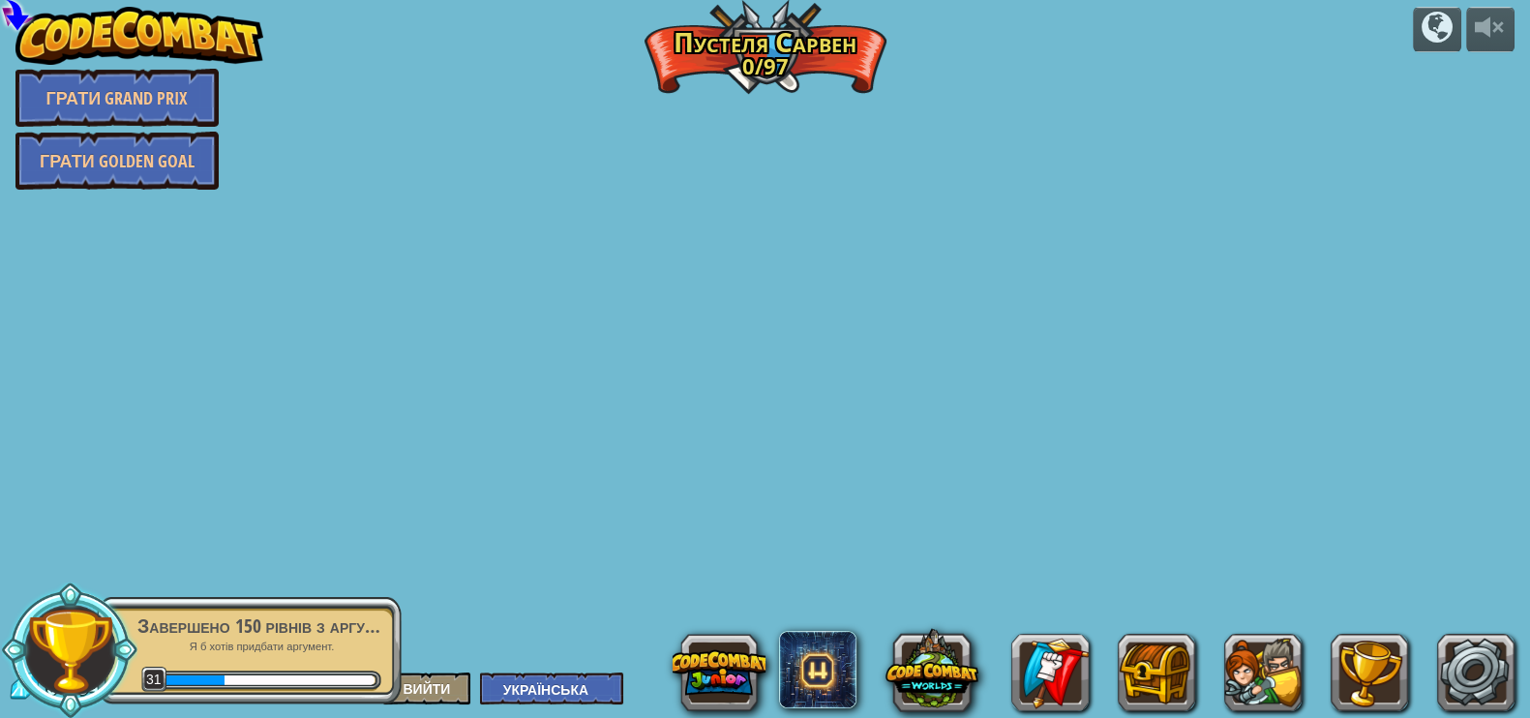
select select "uk"
